Goal: Task Accomplishment & Management: Manage account settings

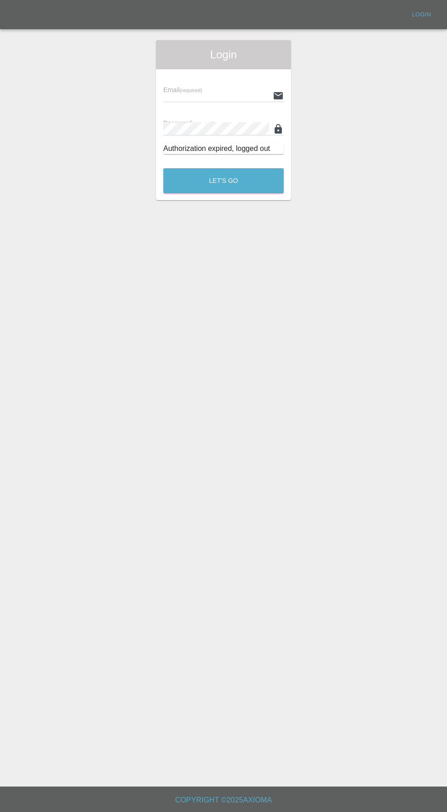
click at [192, 88] on small "(required)" at bounding box center [191, 90] width 23 height 5
click at [183, 99] on input "text" at bounding box center [216, 95] width 106 height 13
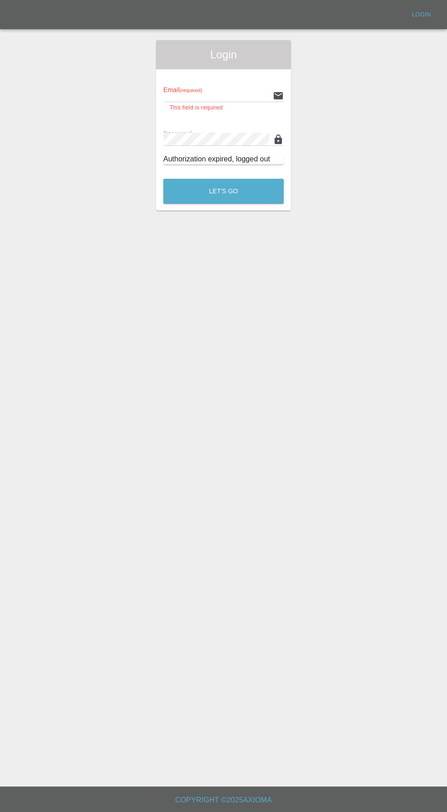
type input "[EMAIL_ADDRESS][DOMAIN_NAME]"
click at [163, 179] on button "Let's Go" at bounding box center [223, 191] width 120 height 25
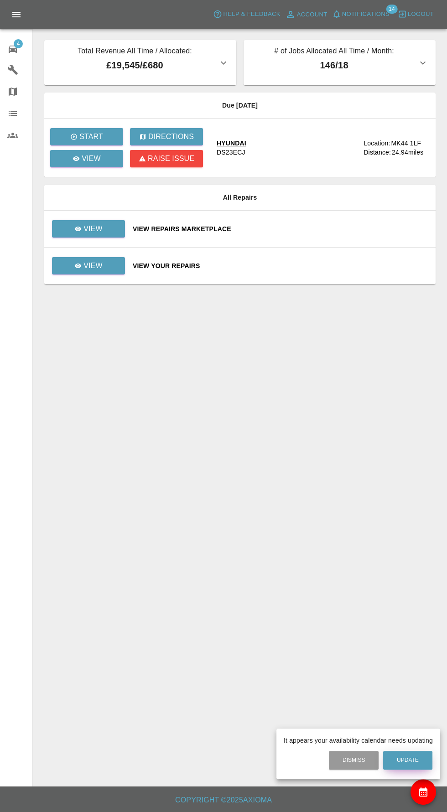
click at [411, 761] on button "Update" at bounding box center [407, 760] width 49 height 19
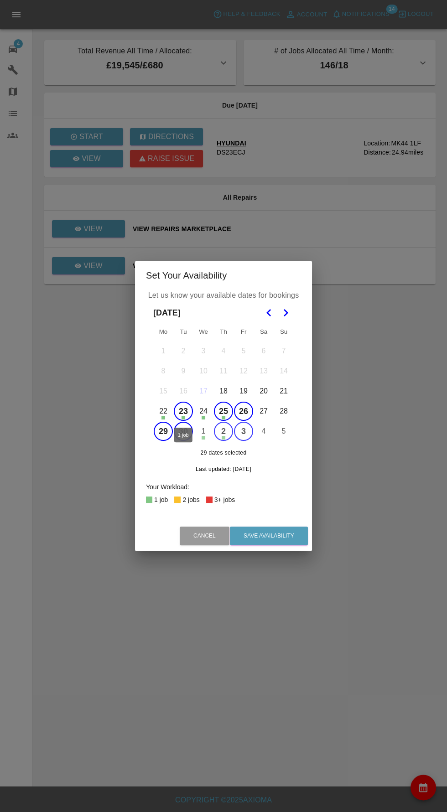
click at [179, 414] on button "23" at bounding box center [183, 411] width 19 height 19
click at [224, 409] on button "25" at bounding box center [223, 411] width 19 height 19
click at [243, 412] on button "26" at bounding box center [243, 411] width 19 height 19
click at [286, 312] on icon "Go to the Next Month" at bounding box center [285, 312] width 11 height 11
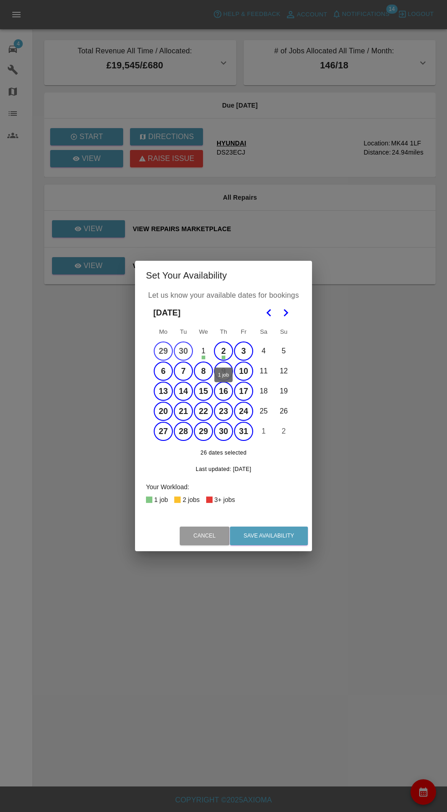
click at [223, 351] on button "2" at bounding box center [223, 350] width 19 height 19
click at [287, 309] on icon "Go to the Next Month" at bounding box center [285, 312] width 11 height 11
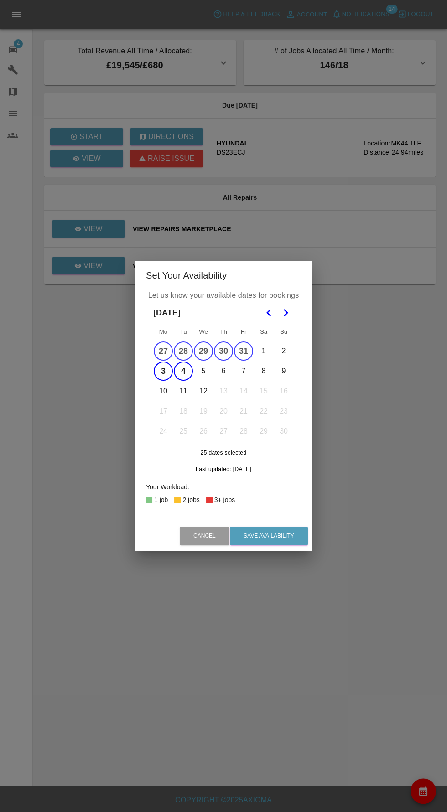
click at [200, 373] on button "5" at bounding box center [203, 370] width 19 height 19
click at [217, 367] on button "6" at bounding box center [223, 370] width 19 height 19
click at [227, 373] on button "6" at bounding box center [223, 370] width 19 height 19
click at [228, 372] on button "6" at bounding box center [223, 370] width 19 height 19
click at [246, 365] on button "7" at bounding box center [243, 370] width 19 height 19
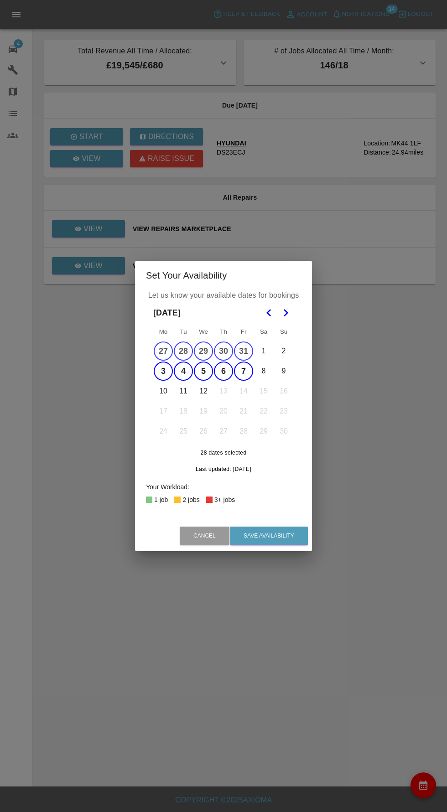
click at [163, 391] on button "10" at bounding box center [163, 391] width 19 height 19
click at [180, 390] on button "11" at bounding box center [183, 391] width 19 height 19
click at [200, 392] on button "12" at bounding box center [203, 391] width 19 height 19
click at [278, 533] on button "Save Availability" at bounding box center [269, 536] width 78 height 19
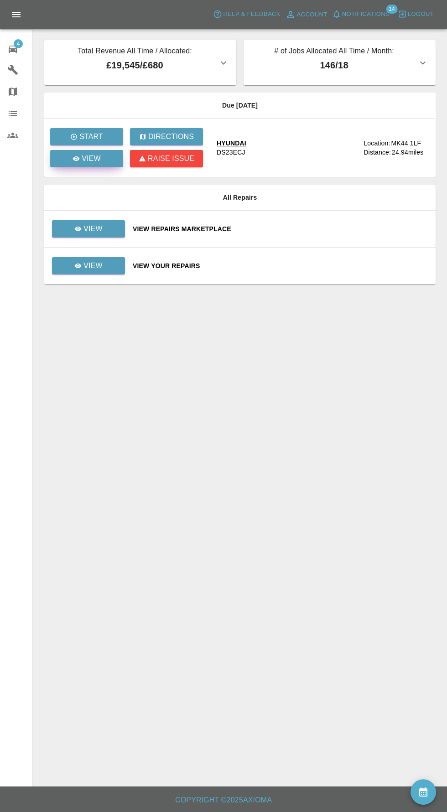
click at [101, 165] on link "View" at bounding box center [86, 158] width 73 height 17
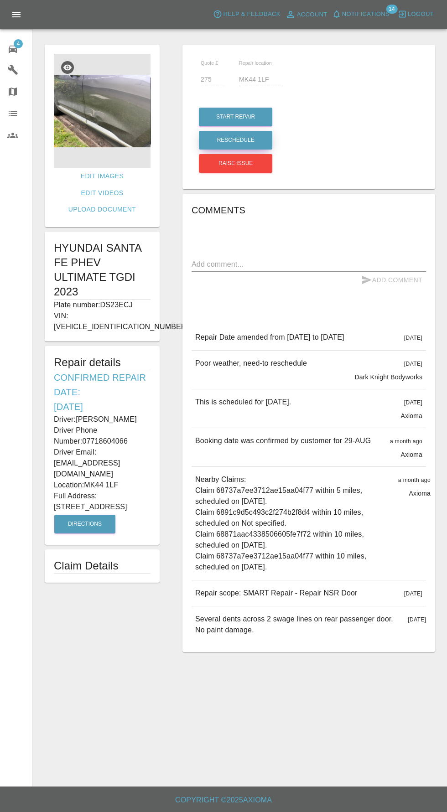
click at [251, 138] on button "Reschedule" at bounding box center [235, 140] width 73 height 19
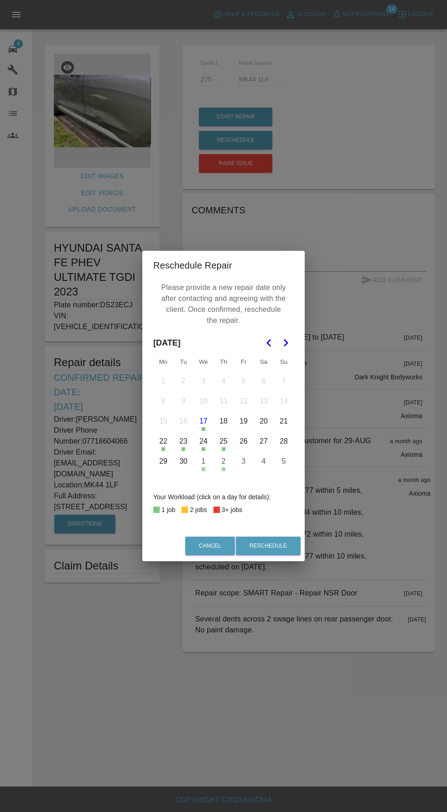
click at [242, 443] on button "26" at bounding box center [243, 441] width 19 height 19
click at [284, 546] on button "Reschedule" at bounding box center [268, 546] width 65 height 19
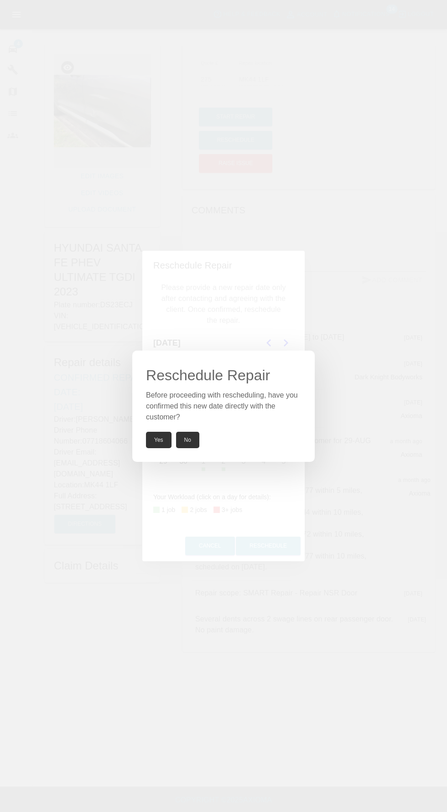
click at [150, 439] on button "Yes" at bounding box center [159, 440] width 26 height 16
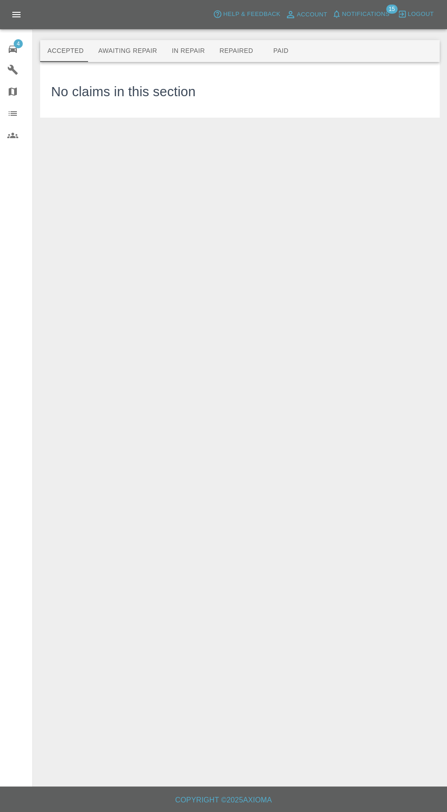
click at [12, 52] on icon at bounding box center [12, 49] width 11 height 11
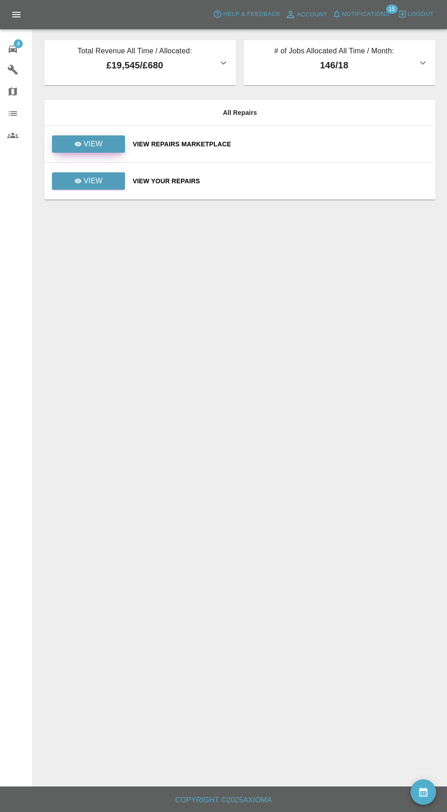
click at [95, 148] on p "View" at bounding box center [92, 144] width 19 height 11
